Goal: Navigation & Orientation: Find specific page/section

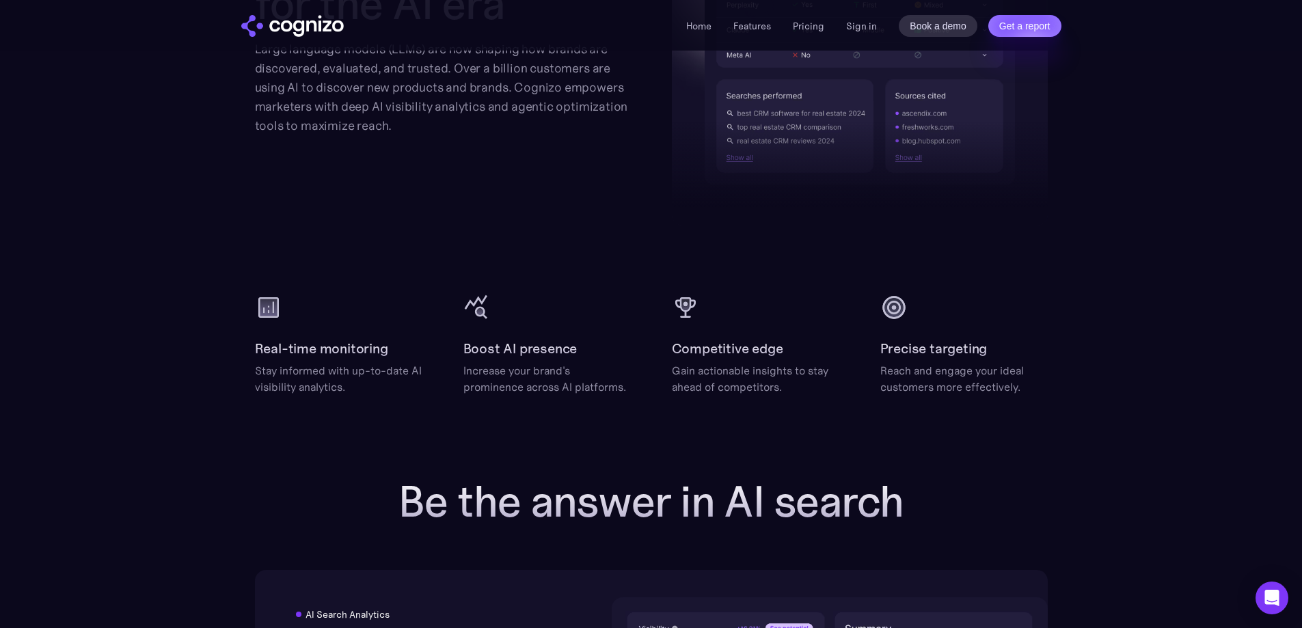
scroll to position [1565, 0]
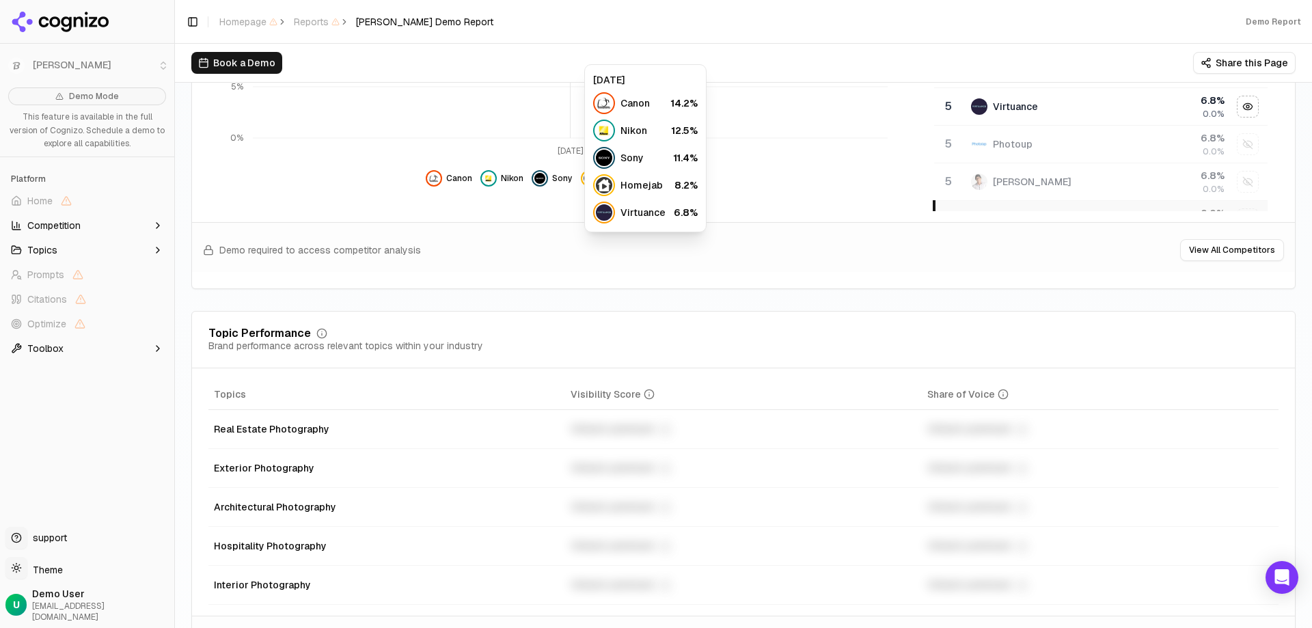
scroll to position [547, 0]
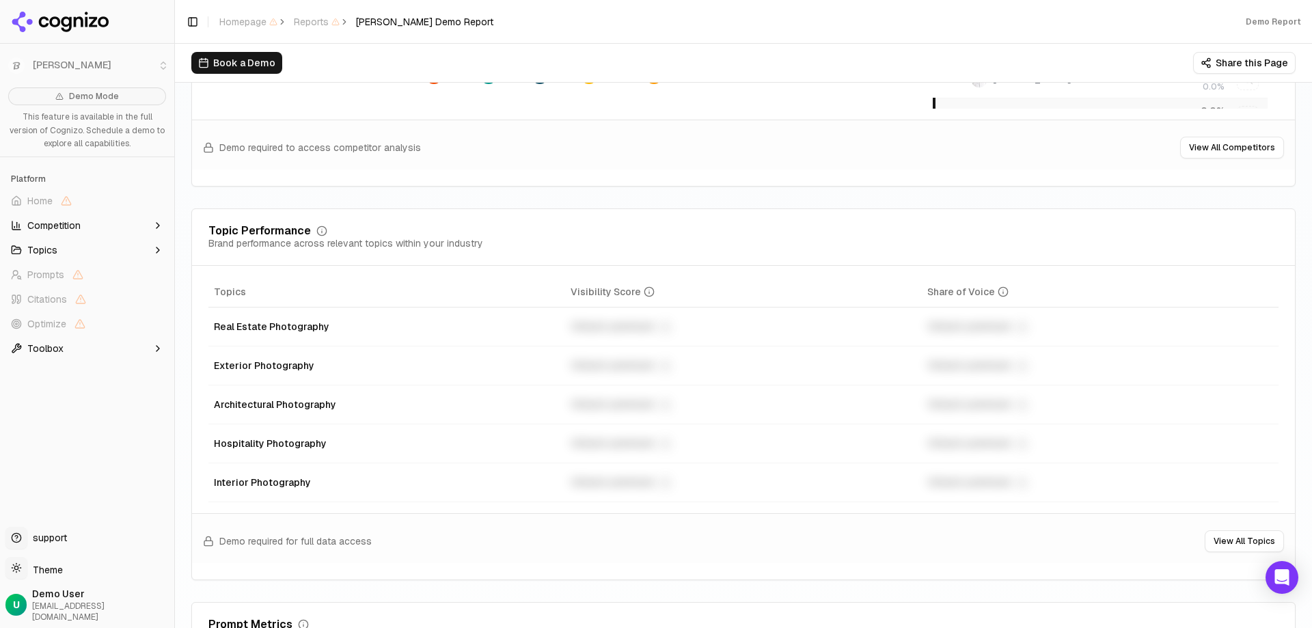
click at [1219, 541] on button "View All Topics" at bounding box center [1244, 541] width 79 height 22
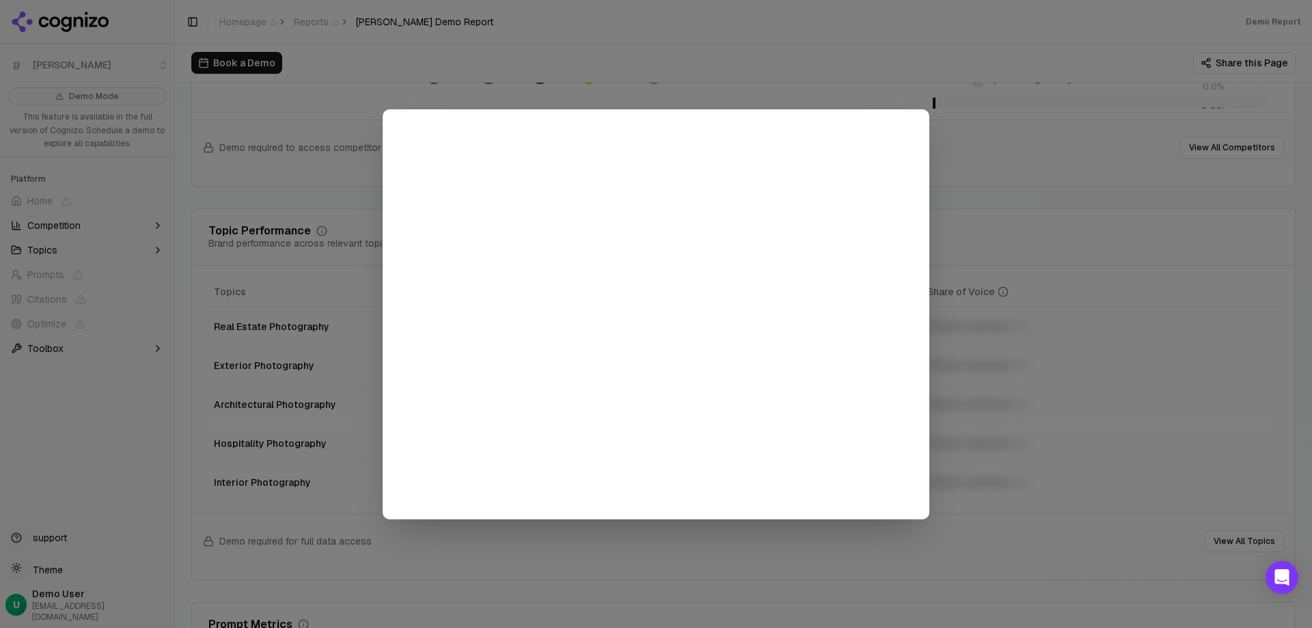
click at [871, 40] on div at bounding box center [656, 314] width 1312 height 628
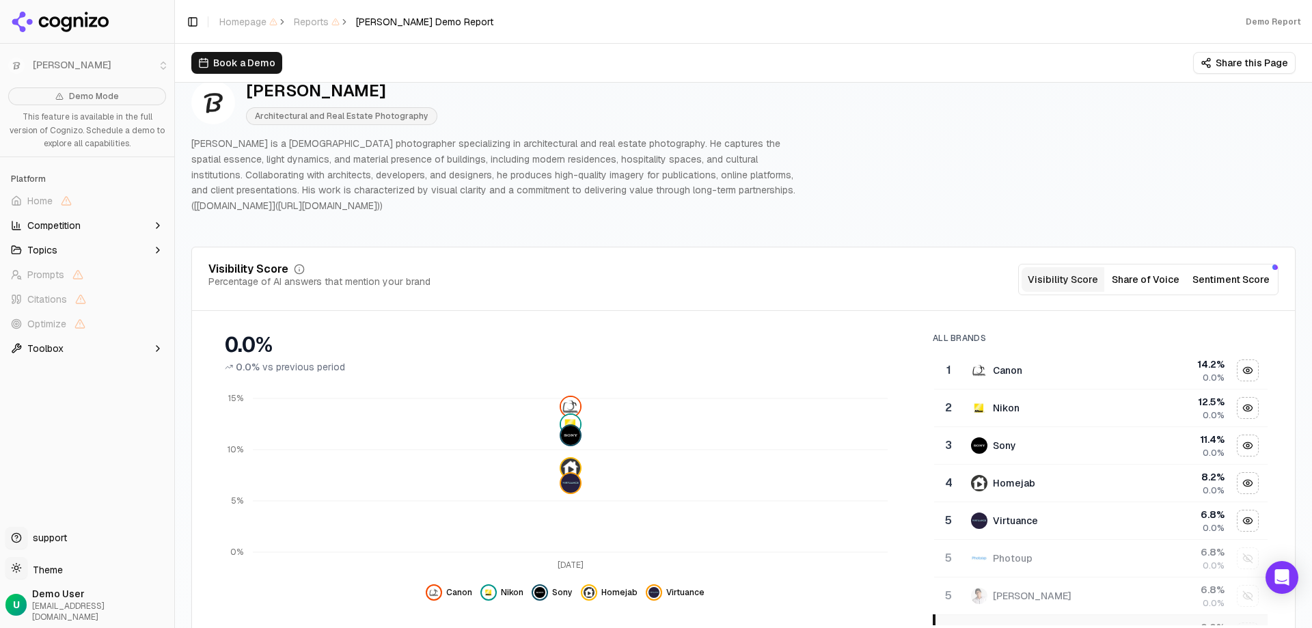
scroll to position [0, 0]
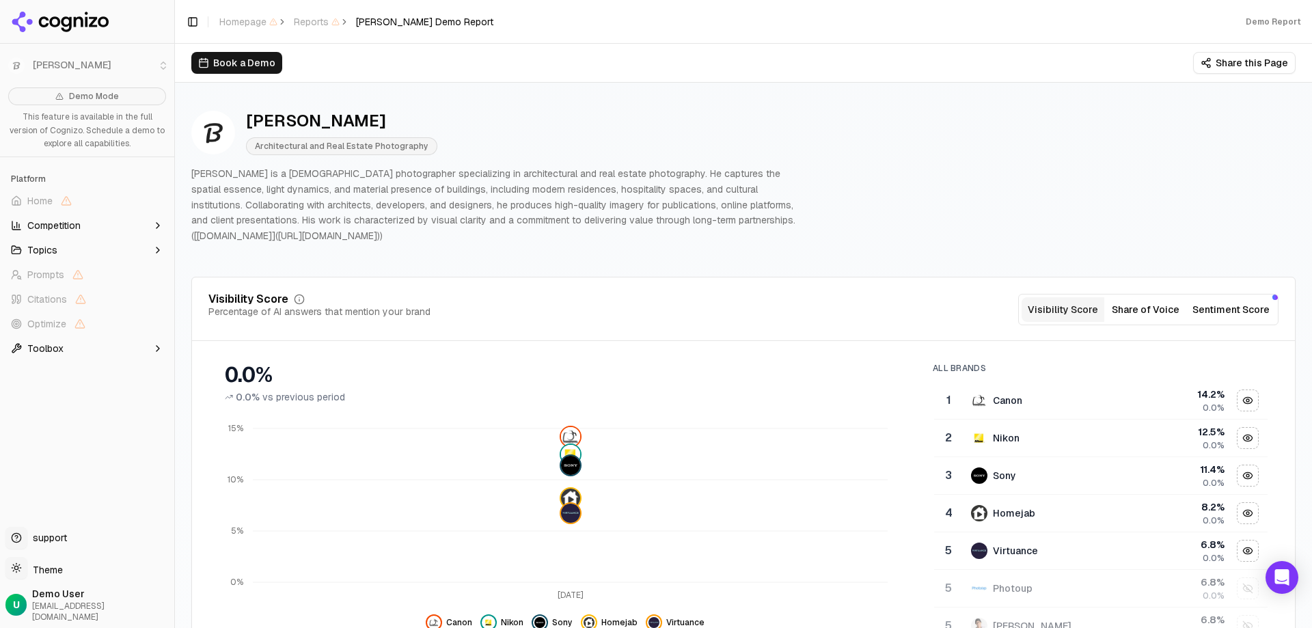
click at [12, 608] on div "U" at bounding box center [15, 605] width 21 height 22
click at [46, 601] on span "Demo User" at bounding box center [100, 594] width 137 height 14
click at [18, 64] on li "Tadej Skofic" at bounding box center [87, 65] width 174 height 33
click at [65, 64] on li "Tadej Skofic" at bounding box center [87, 65] width 174 height 33
click at [102, 59] on li "Tadej Skofic" at bounding box center [87, 65] width 174 height 33
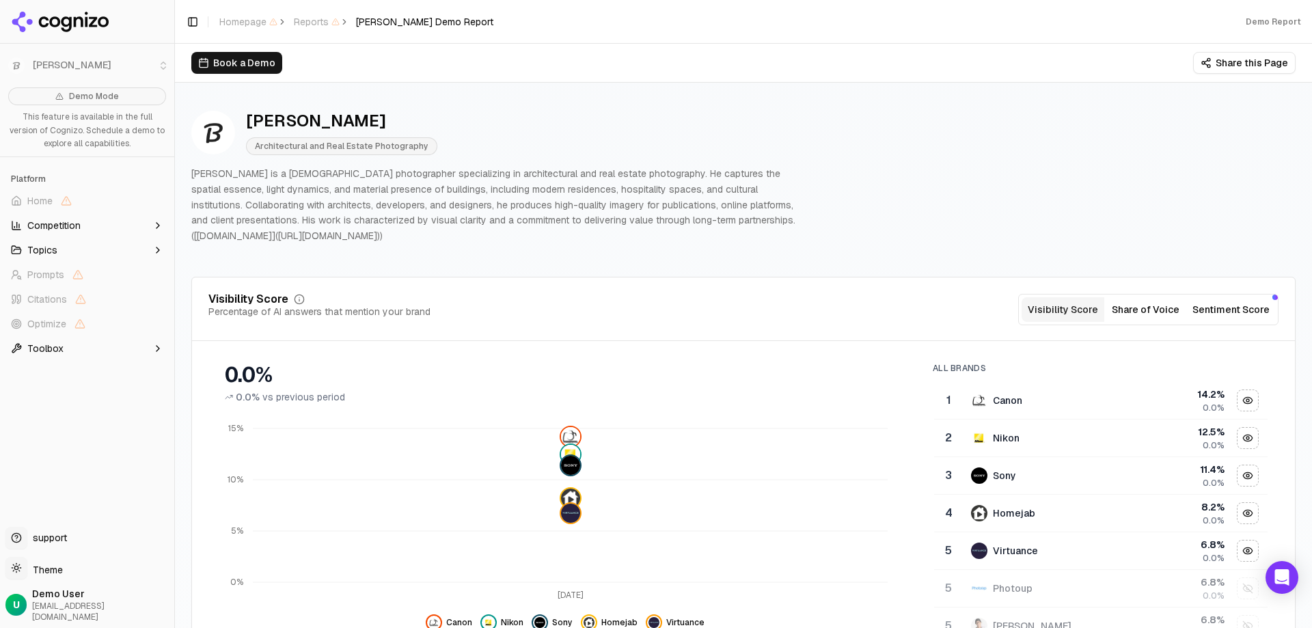
click at [161, 61] on li "Tadej Skofic" at bounding box center [87, 65] width 174 height 33
click at [163, 64] on li "Tadej Skofic" at bounding box center [87, 65] width 174 height 33
click at [121, 66] on li "Tadej Skofic" at bounding box center [87, 65] width 174 height 33
click at [47, 221] on span "Competition" at bounding box center [53, 226] width 53 height 14
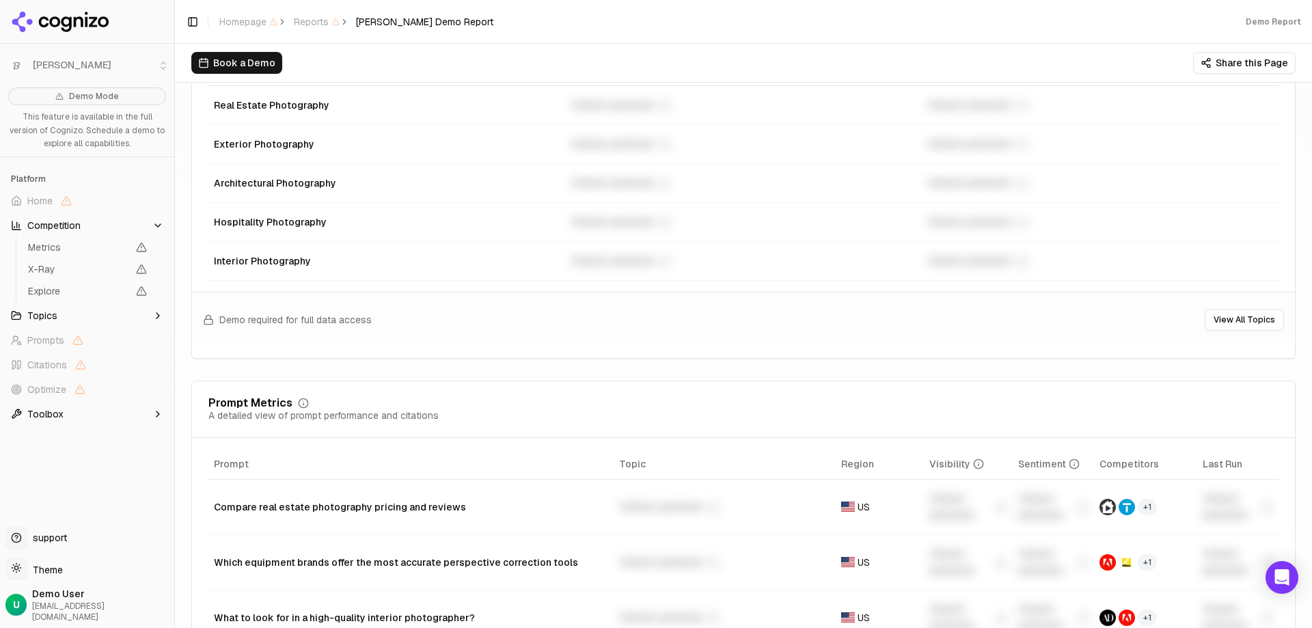
scroll to position [888, 0]
